Goal: Information Seeking & Learning: Learn about a topic

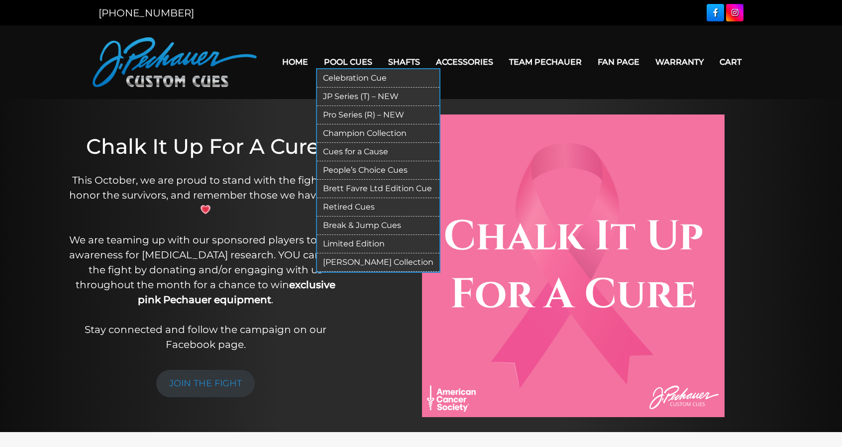
click at [369, 207] on link "Retired Cues" at bounding box center [378, 207] width 122 height 18
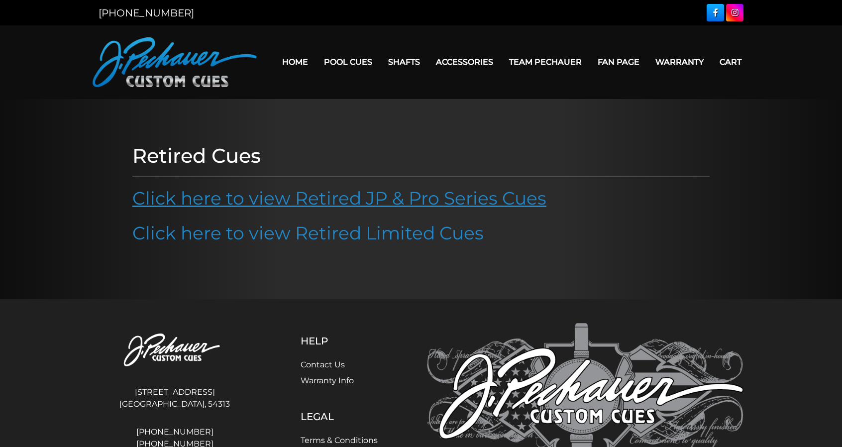
click at [372, 199] on link "Click here to view Retired JP & Pro Series Cues" at bounding box center [339, 198] width 414 height 22
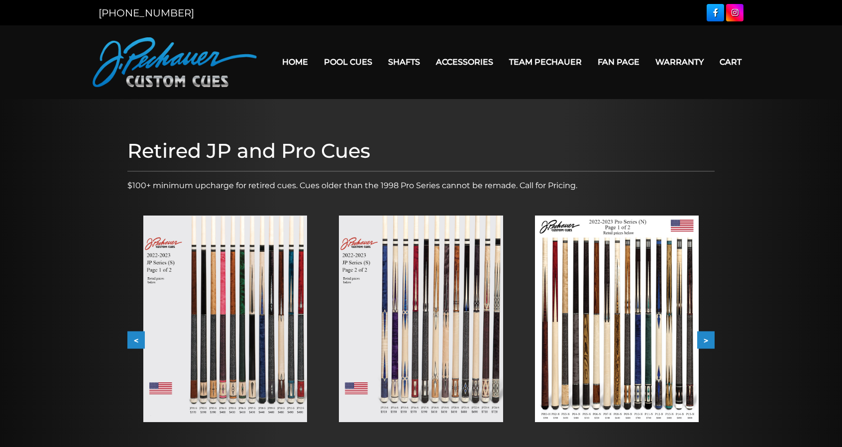
click at [459, 275] on img at bounding box center [421, 318] width 164 height 206
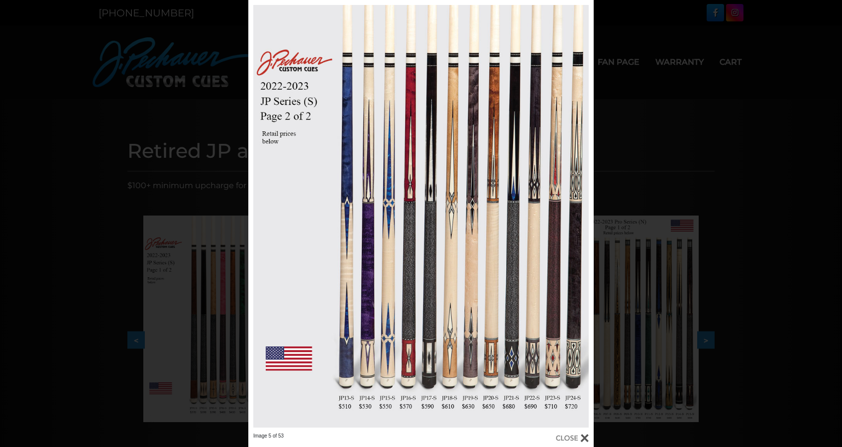
click at [166, 121] on div "Image 5 of 53" at bounding box center [421, 223] width 842 height 447
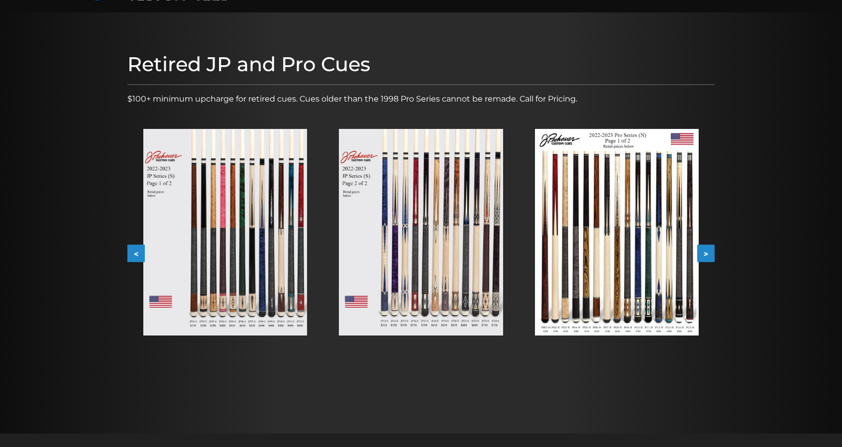
scroll to position [83, 0]
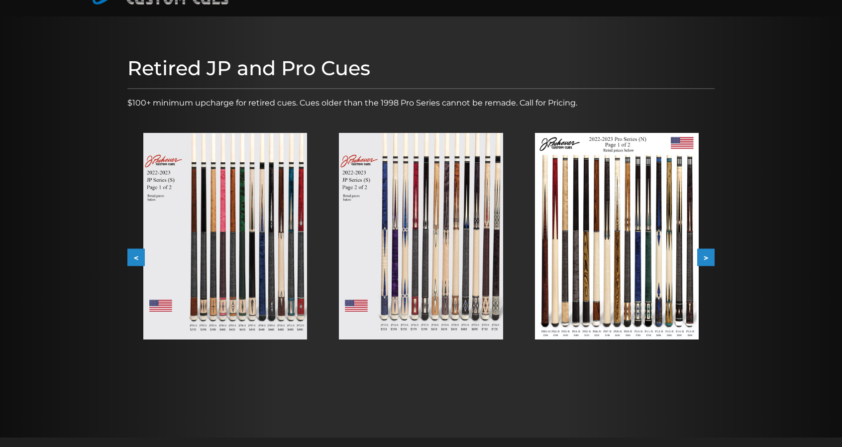
click at [409, 201] on img at bounding box center [421, 236] width 164 height 206
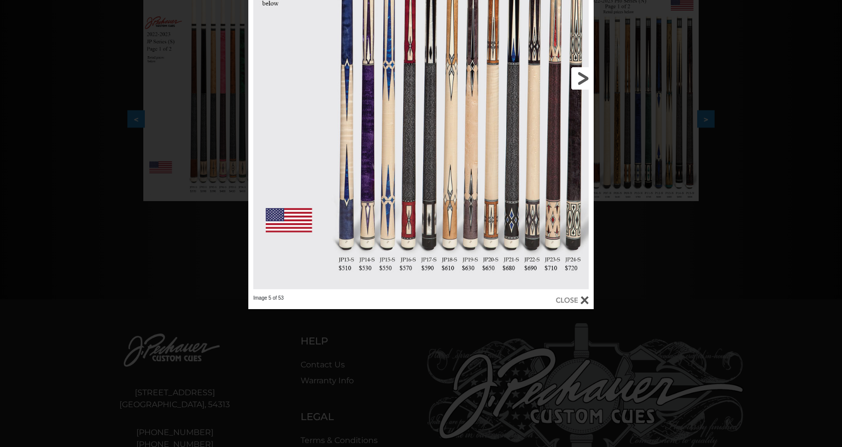
scroll to position [223, 0]
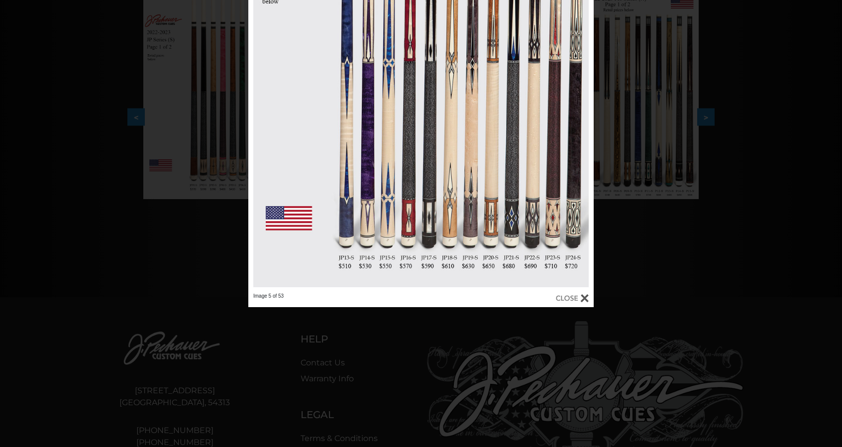
click at [585, 295] on div at bounding box center [572, 297] width 33 height 11
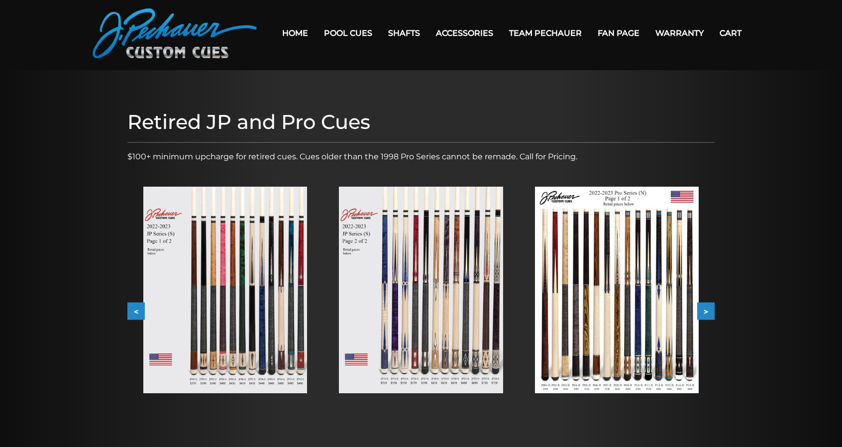
scroll to position [0, 0]
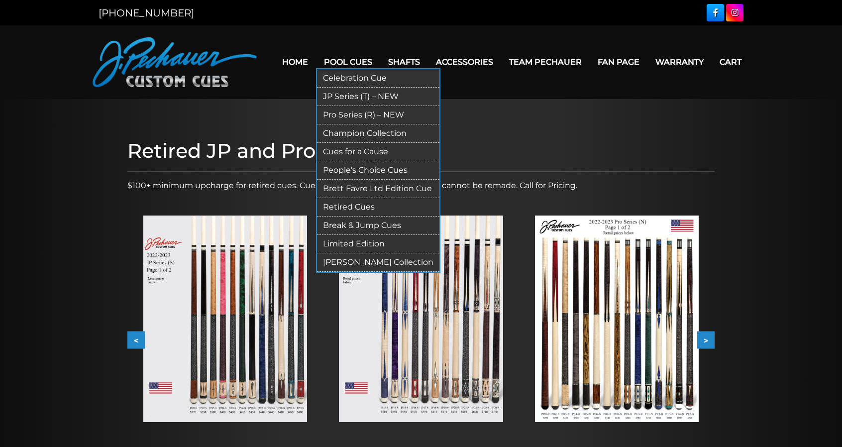
click at [357, 94] on link "JP Series (T) – NEW" at bounding box center [378, 97] width 122 height 18
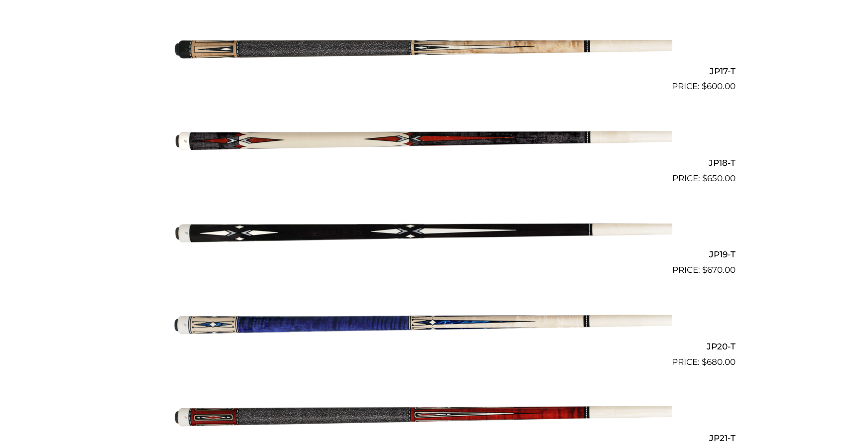
scroll to position [1784, 0]
click at [401, 143] on img at bounding box center [421, 139] width 502 height 84
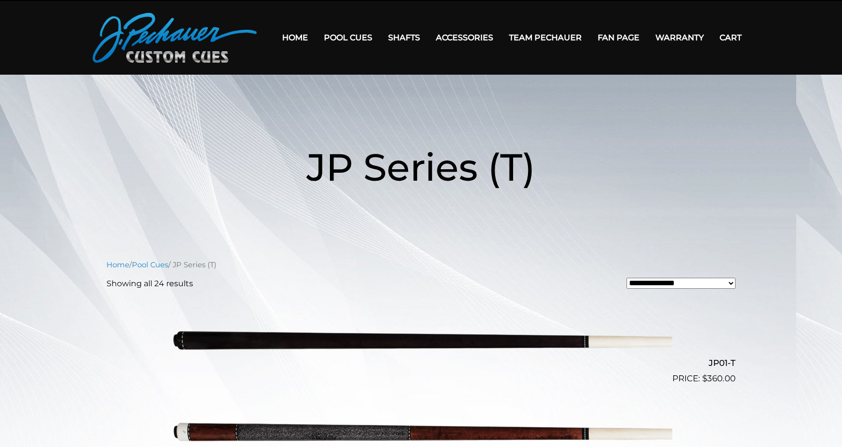
scroll to position [0, 0]
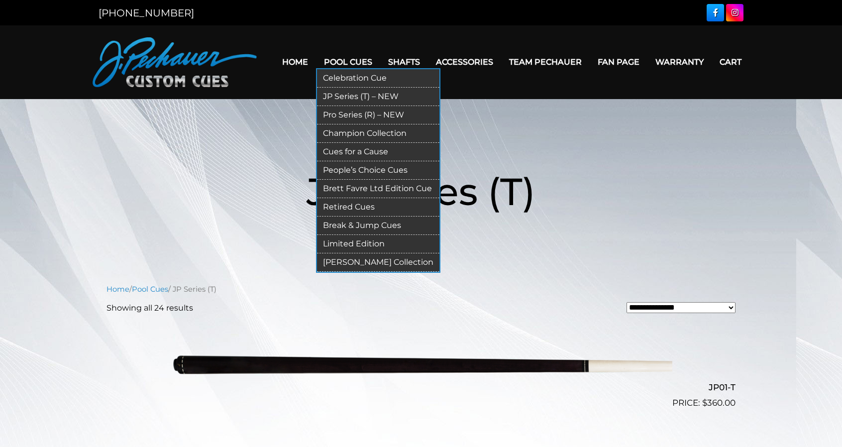
click at [356, 116] on link "Pro Series (R) – NEW" at bounding box center [378, 115] width 122 height 18
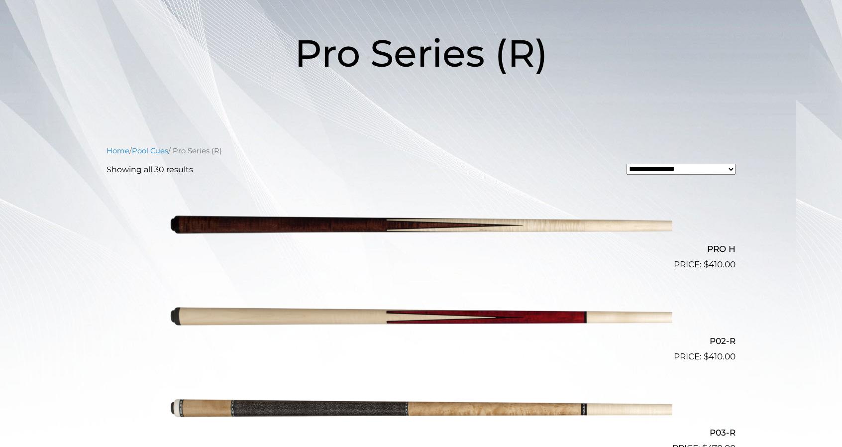
scroll to position [137, 0]
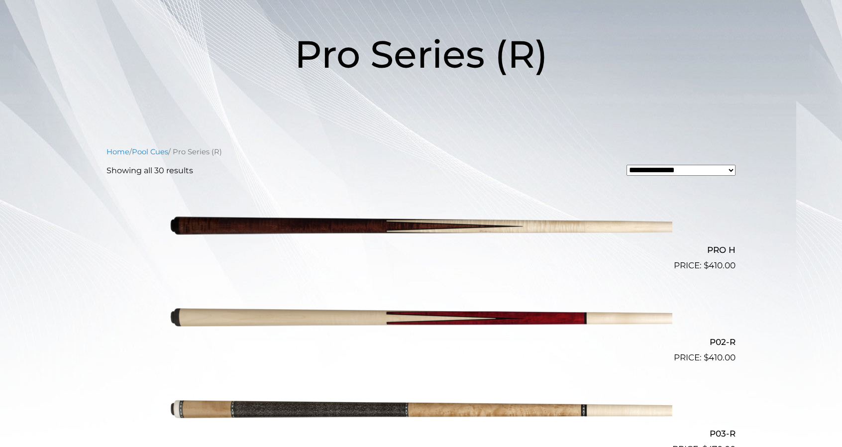
click at [579, 320] on img at bounding box center [421, 318] width 502 height 84
